Goal: Information Seeking & Learning: Understand process/instructions

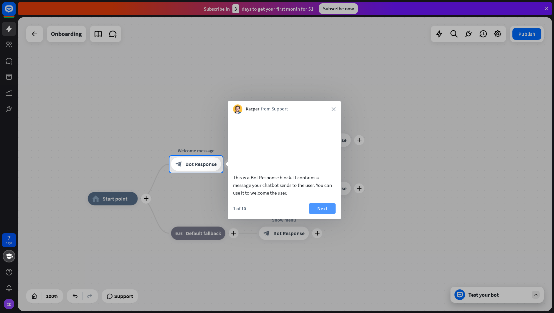
click at [320, 214] on button "Next" at bounding box center [322, 208] width 27 height 11
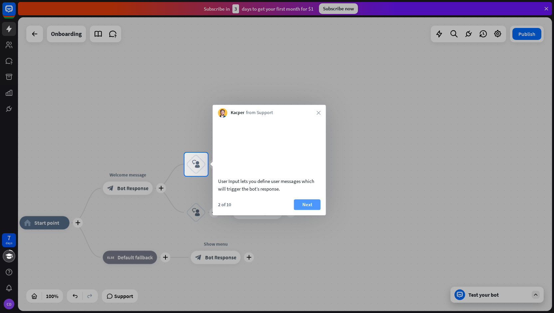
click at [301, 210] on button "Next" at bounding box center [307, 204] width 27 height 11
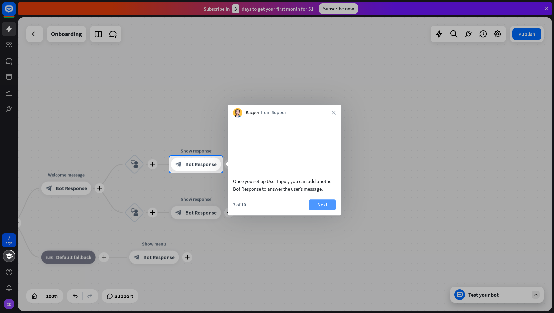
click at [315, 210] on button "Next" at bounding box center [322, 204] width 27 height 11
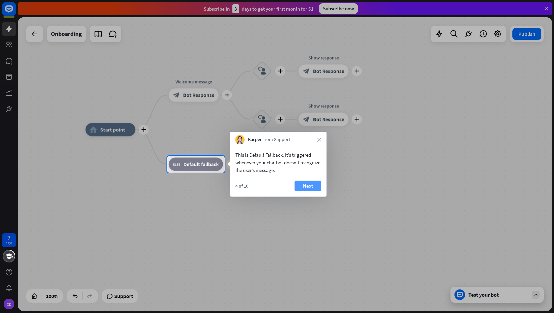
click at [304, 187] on button "Next" at bounding box center [308, 186] width 27 height 11
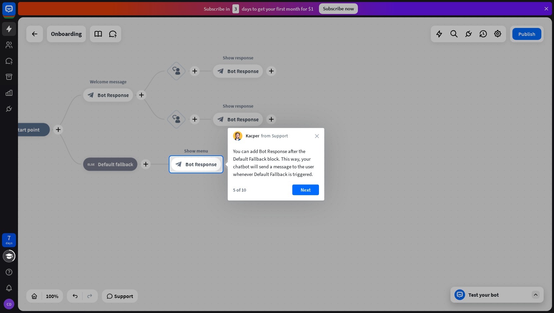
click at [302, 191] on button "Next" at bounding box center [305, 190] width 27 height 11
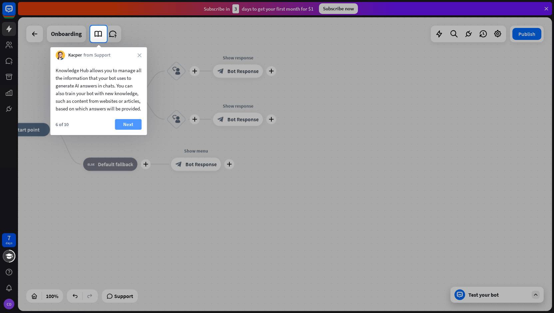
click at [128, 130] on button "Next" at bounding box center [128, 124] width 27 height 11
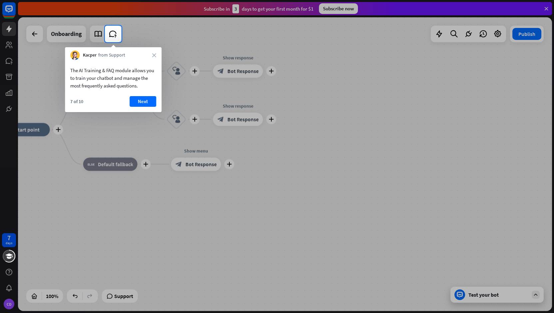
click at [140, 101] on button "Next" at bounding box center [142, 101] width 27 height 11
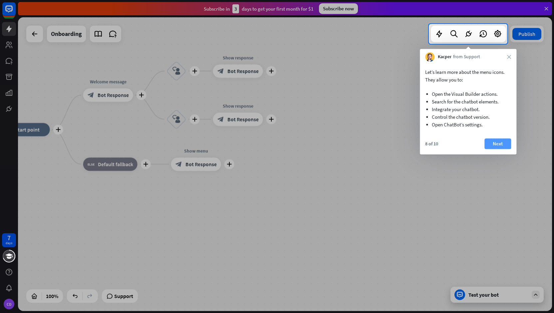
click at [495, 145] on button "Next" at bounding box center [497, 143] width 27 height 11
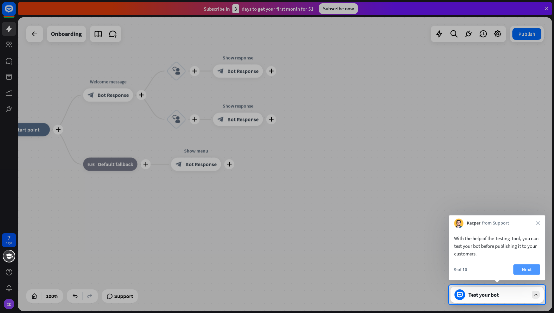
click at [527, 270] on button "Next" at bounding box center [526, 269] width 27 height 11
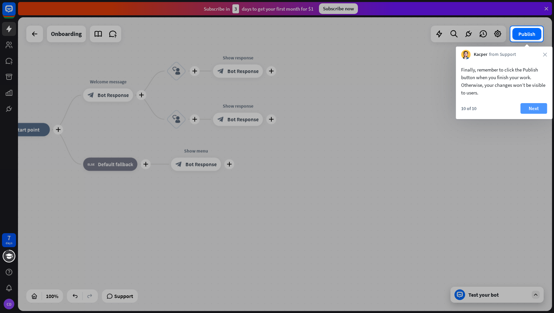
click at [533, 110] on button "Next" at bounding box center [533, 108] width 27 height 11
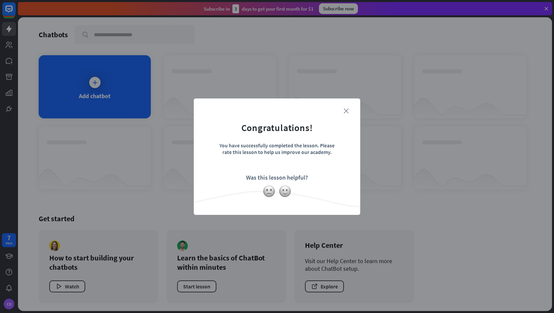
click at [345, 112] on icon "close" at bounding box center [345, 110] width 5 height 5
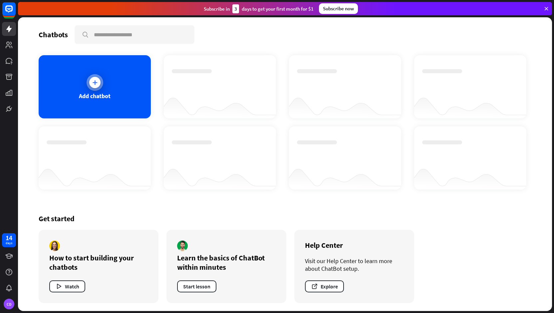
click at [98, 82] on icon at bounding box center [95, 82] width 7 height 7
